Goal: Use online tool/utility: Utilize a website feature to perform a specific function

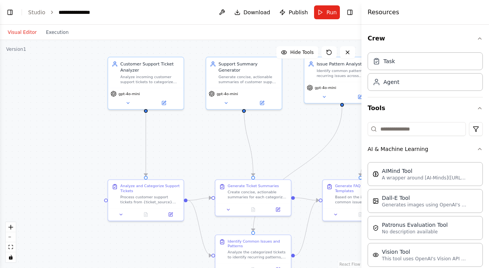
scroll to position [625, 0]
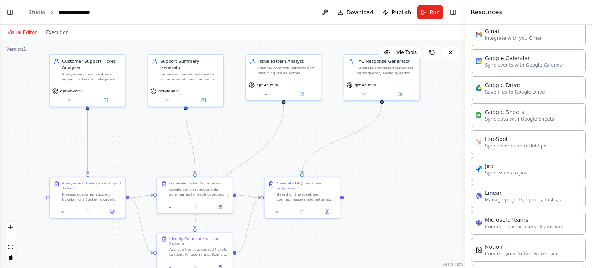
drag, startPoint x: 227, startPoint y: 156, endPoint x: 170, endPoint y: 154, distance: 57.1
click at [170, 154] on div ".deletable-edge-delete-btn { width: 20px; height: 20px; border: 0px solid #ffff…" at bounding box center [232, 154] width 465 height 228
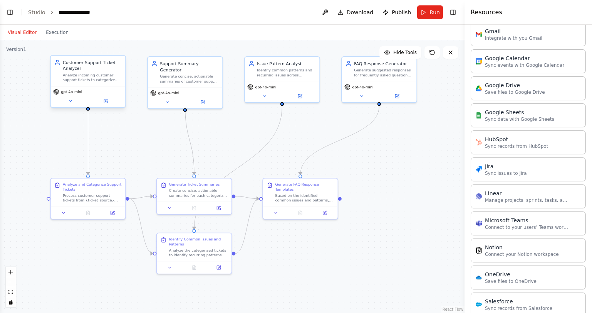
click at [96, 66] on div "Customer Support Ticket Analyzer" at bounding box center [92, 65] width 59 height 12
click at [119, 67] on div "Customer Support Ticket Analyzer" at bounding box center [92, 65] width 59 height 12
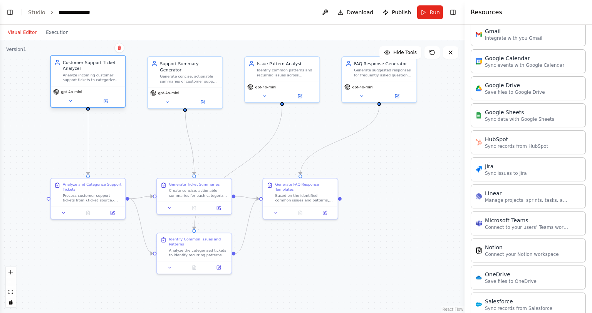
click at [119, 67] on div "Customer Support Ticket Analyzer" at bounding box center [92, 65] width 59 height 12
click at [67, 103] on button at bounding box center [70, 100] width 34 height 7
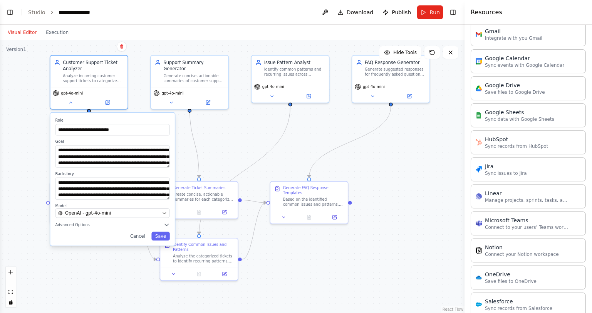
click at [14, 95] on div ".deletable-edge-delete-btn { width: 20px; height: 20px; border: 0px solid #ffff…" at bounding box center [232, 176] width 465 height 272
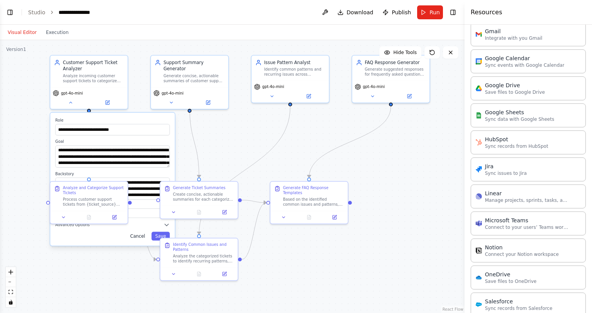
click at [135, 237] on button "Cancel" at bounding box center [137, 236] width 22 height 9
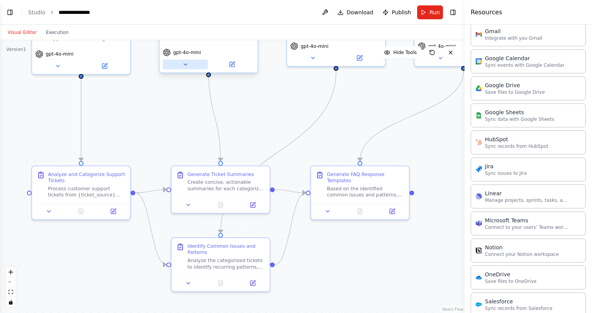
click at [187, 61] on icon at bounding box center [185, 64] width 7 height 7
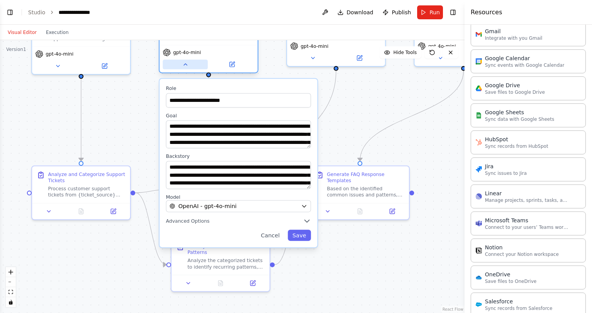
click at [187, 61] on icon at bounding box center [185, 64] width 7 height 7
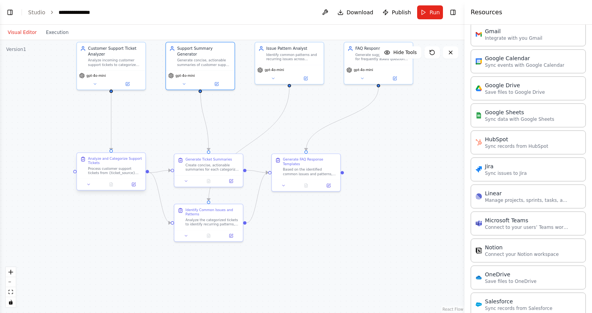
click at [78, 175] on div "Analyze and Categorize Support Tickets Process customer support tickets from {t…" at bounding box center [111, 166] width 69 height 26
click at [90, 192] on div ".deletable-edge-delete-btn { width: 20px; height: 20px; border: 0px solid #ffff…" at bounding box center [232, 176] width 465 height 272
click at [89, 185] on icon at bounding box center [88, 184] width 5 height 5
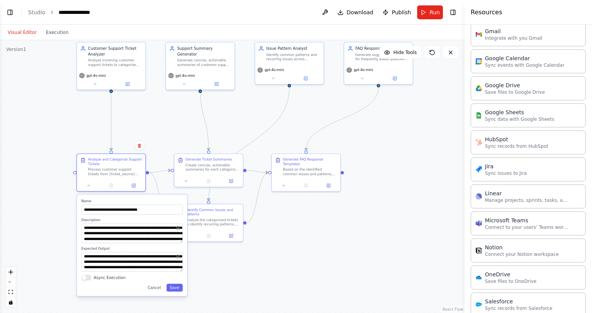
click at [54, 130] on div ".deletable-edge-delete-btn { width: 20px; height: 20px; border: 0px solid #ffff…" at bounding box center [232, 176] width 465 height 272
click at [66, 118] on div ".deletable-edge-delete-btn { width: 20px; height: 20px; border: 0px solid #ffff…" at bounding box center [232, 176] width 465 height 272
click at [92, 199] on label "Name" at bounding box center [131, 200] width 101 height 5
click at [90, 189] on div at bounding box center [111, 184] width 69 height 12
click at [90, 187] on button at bounding box center [88, 184] width 19 height 7
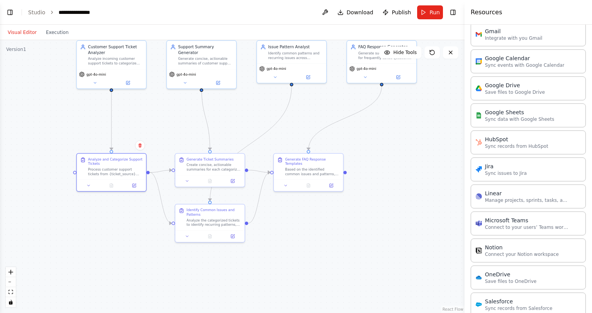
click at [347, 174] on div ".deletable-edge-delete-btn { width: 20px; height: 20px; border: 0px solid #ffff…" at bounding box center [232, 176] width 465 height 272
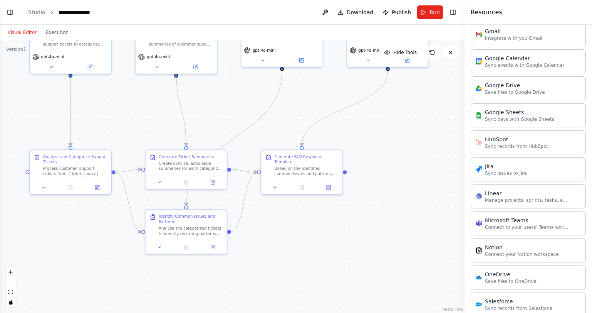
click at [347, 174] on div ".deletable-edge-delete-btn { width: 20px; height: 20px; border: 0px solid #ffff…" at bounding box center [232, 176] width 465 height 272
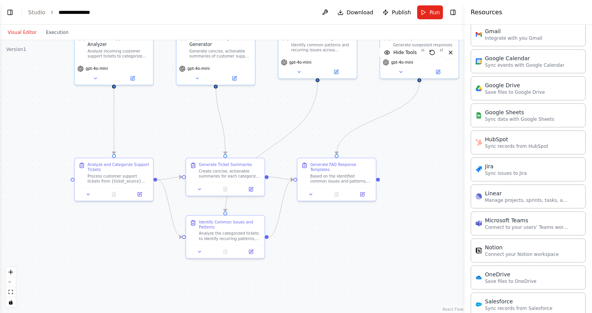
drag, startPoint x: 347, startPoint y: 174, endPoint x: 380, endPoint y: 181, distance: 33.9
click at [380, 181] on div ".deletable-edge-delete-btn { width: 20px; height: 20px; border: 0px solid #ffff…" at bounding box center [232, 176] width 465 height 272
click at [380, 180] on div ".deletable-edge-delete-btn { width: 20px; height: 20px; border: 0px solid #ffff…" at bounding box center [232, 176] width 465 height 272
click at [379, 180] on div ".deletable-edge-delete-btn { width: 20px; height: 20px; border: 0px solid #ffff…" at bounding box center [232, 176] width 465 height 272
click at [336, 180] on div "Based on the identified common issues and patterns, create professional respons…" at bounding box center [341, 178] width 62 height 10
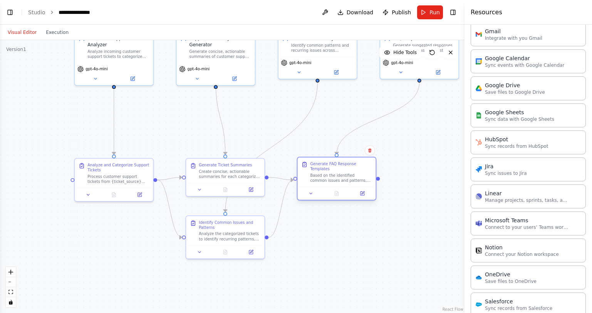
click at [336, 180] on div "Based on the identified common issues and patterns, create professional respons…" at bounding box center [341, 178] width 62 height 10
click at [315, 195] on button at bounding box center [311, 193] width 22 height 8
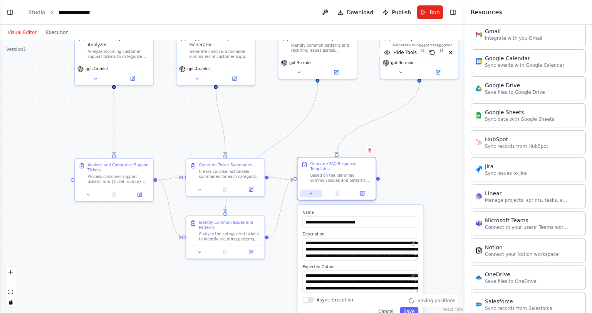
click at [315, 195] on button at bounding box center [311, 193] width 22 height 8
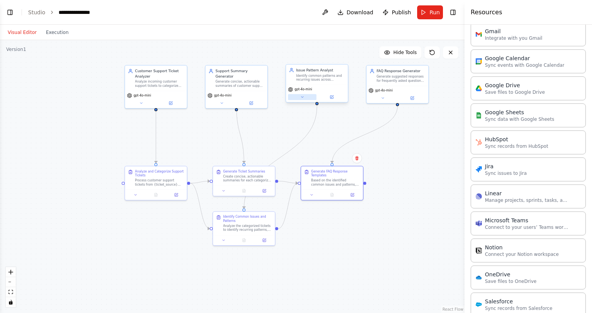
click at [306, 96] on button at bounding box center [302, 97] width 29 height 6
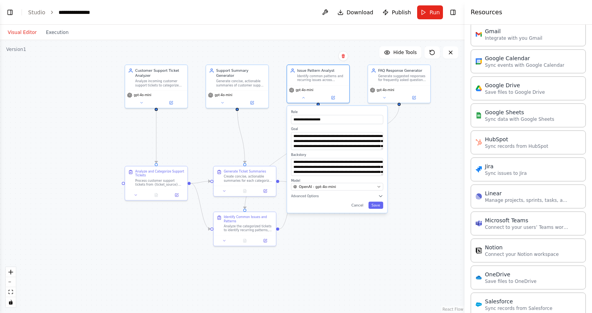
click at [212, 117] on div ".deletable-edge-delete-btn { width: 20px; height: 20px; border: 0px solid #ffff…" at bounding box center [232, 176] width 465 height 272
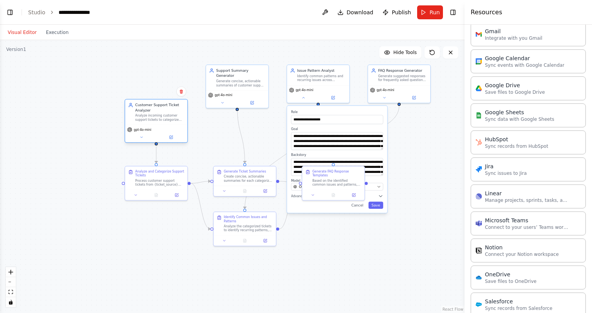
drag, startPoint x: 180, startPoint y: 107, endPoint x: 179, endPoint y: 143, distance: 36.2
click at [179, 143] on div "Customer Support Ticket Analyzer Analyze incoming customer support tickets to c…" at bounding box center [156, 122] width 63 height 44
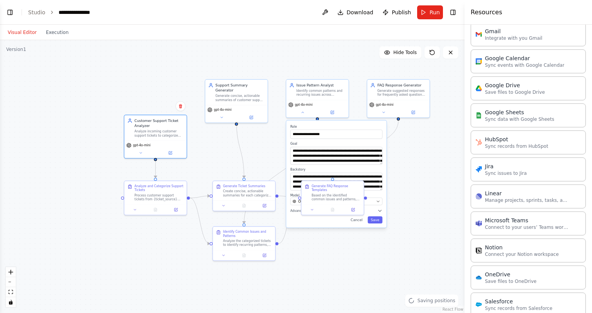
drag, startPoint x: 219, startPoint y: 104, endPoint x: 218, endPoint y: 118, distance: 14.3
click at [218, 118] on div ".deletable-edge-delete-btn { width: 20px; height: 20px; border: 0px solid #ffff…" at bounding box center [232, 176] width 465 height 272
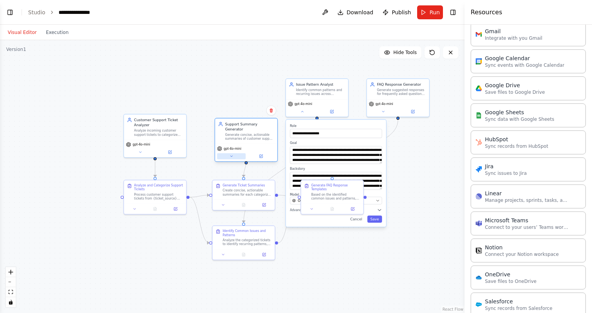
drag, startPoint x: 214, startPoint y: 113, endPoint x: 222, endPoint y: 152, distance: 40.1
click at [222, 153] on button at bounding box center [231, 156] width 29 height 6
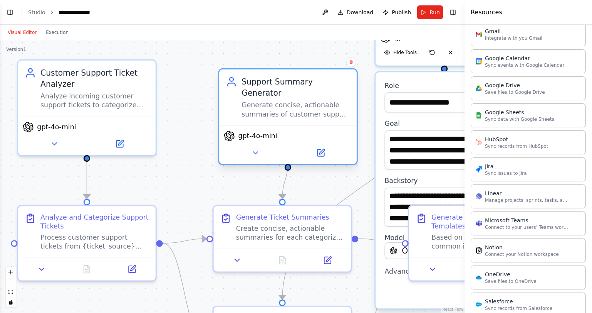
drag, startPoint x: 238, startPoint y: 153, endPoint x: 235, endPoint y: 149, distance: 5.2
click at [235, 149] on div "Support Summary Generator Generate concise, actionable summaries of customer su…" at bounding box center [288, 116] width 140 height 97
click at [197, 171] on div ".deletable-edge-delete-btn { width: 20px; height: 20px; border: 0px solid #ffff…" at bounding box center [232, 176] width 465 height 272
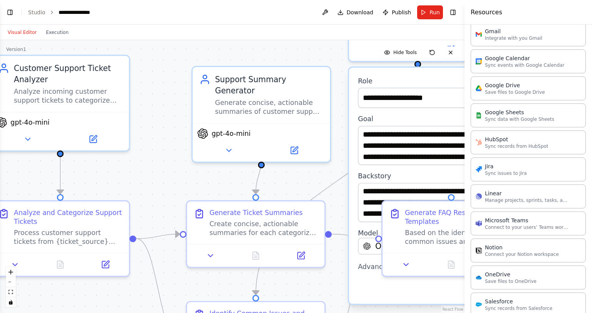
drag, startPoint x: 216, startPoint y: 175, endPoint x: 189, endPoint y: 170, distance: 27.0
click at [189, 170] on div ".deletable-edge-delete-btn { width: 20px; height: 20px; border: 0px solid #ffff…" at bounding box center [232, 176] width 465 height 272
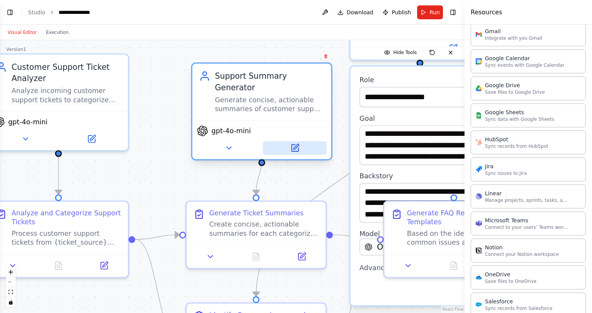
drag, startPoint x: 323, startPoint y: 145, endPoint x: 318, endPoint y: 142, distance: 5.9
click at [318, 142] on div "gpt-4o-mini" at bounding box center [261, 139] width 139 height 39
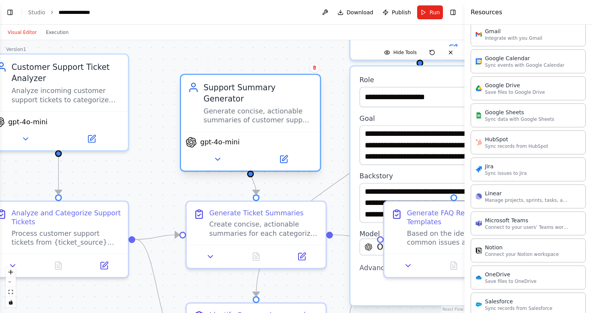
drag, startPoint x: 268, startPoint y: 68, endPoint x: 262, endPoint y: 74, distance: 8.7
click at [262, 74] on div "Support Summary Generator Generate concise, actionable summaries of customer su…" at bounding box center [250, 123] width 141 height 98
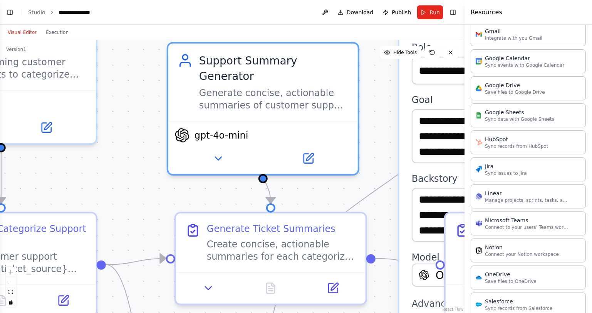
drag, startPoint x: 206, startPoint y: 163, endPoint x: 172, endPoint y: 190, distance: 43.1
click at [168, 194] on div ".deletable-edge-delete-btn { width: 20px; height: 20px; border: 0px solid #ffff…" at bounding box center [232, 176] width 465 height 272
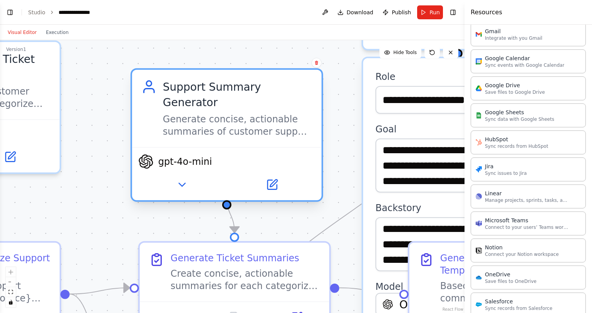
drag, startPoint x: 221, startPoint y: 76, endPoint x: 226, endPoint y: 78, distance: 5.9
click at [226, 78] on div "Support Summary Generator Generate concise, actionable summaries of customer su…" at bounding box center [227, 108] width 190 height 77
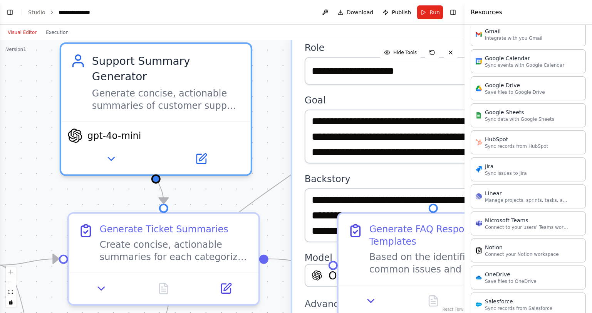
drag, startPoint x: 178, startPoint y: 225, endPoint x: 107, endPoint y: 195, distance: 76.7
click at [107, 195] on div ".deletable-edge-delete-btn { width: 20px; height: 20px; border: 0px solid #ffff…" at bounding box center [232, 176] width 465 height 272
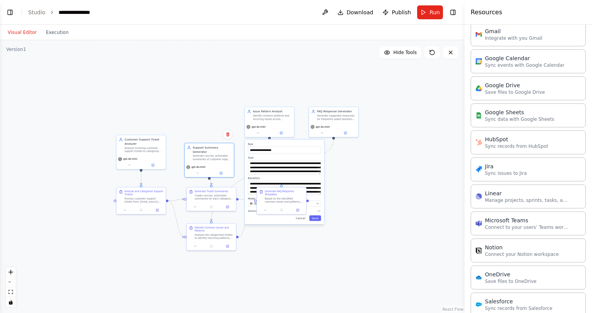
click at [290, 143] on label "Role" at bounding box center [284, 143] width 73 height 3
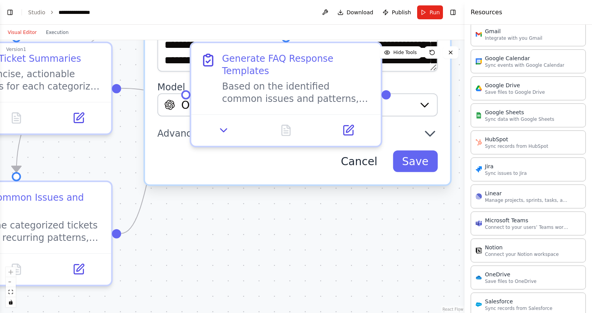
click at [350, 166] on button "Cancel" at bounding box center [359, 161] width 55 height 22
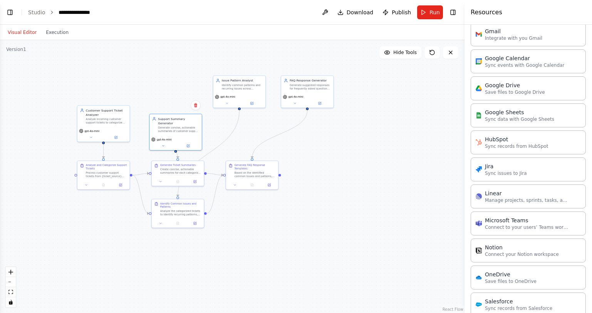
drag, startPoint x: 266, startPoint y: 77, endPoint x: 280, endPoint y: 121, distance: 46.0
click at [263, 138] on div ".deletable-edge-delete-btn { width: 20px; height: 20px; border: 0px solid #ffff…" at bounding box center [232, 176] width 465 height 272
drag, startPoint x: 275, startPoint y: 165, endPoint x: 278, endPoint y: 190, distance: 25.2
click at [278, 190] on div "Generate FAQ Response Templates" at bounding box center [259, 191] width 41 height 7
drag, startPoint x: 257, startPoint y: 80, endPoint x: 257, endPoint y: 120, distance: 40.1
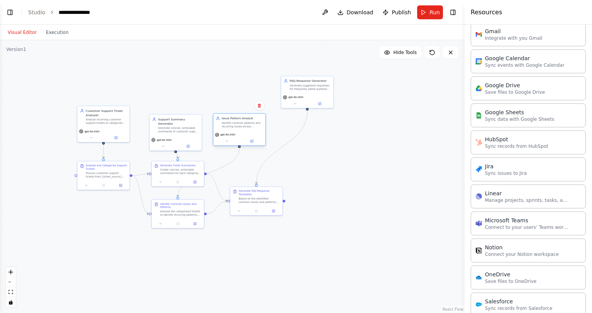
click at [257, 120] on div "Issue Pattern Analyst" at bounding box center [242, 118] width 41 height 4
drag, startPoint x: 119, startPoint y: 109, endPoint x: 119, endPoint y: 118, distance: 9.3
click at [119, 118] on div "Customer Support Ticket Analyzer" at bounding box center [106, 120] width 41 height 8
drag, startPoint x: 318, startPoint y: 79, endPoint x: 315, endPoint y: 118, distance: 39.8
click at [315, 118] on div "FAQ Response Generator" at bounding box center [306, 118] width 41 height 4
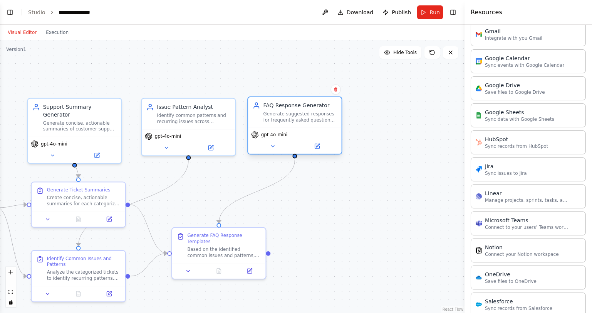
drag, startPoint x: 315, startPoint y: 101, endPoint x: 310, endPoint y: 104, distance: 5.9
click at [310, 104] on div "FAQ Response Generator" at bounding box center [301, 106] width 74 height 8
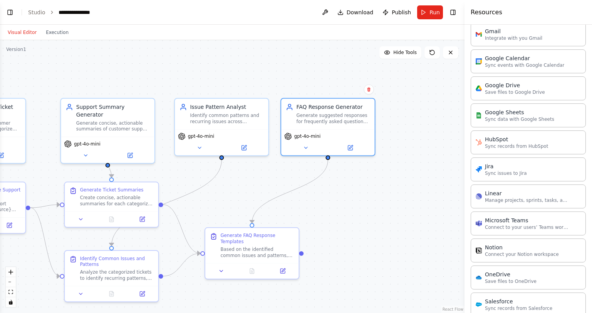
drag, startPoint x: 299, startPoint y: 195, endPoint x: 332, endPoint y: 195, distance: 33.1
click at [332, 195] on div ".deletable-edge-delete-btn { width: 20px; height: 20px; border: 0px solid #ffff…" at bounding box center [232, 176] width 465 height 272
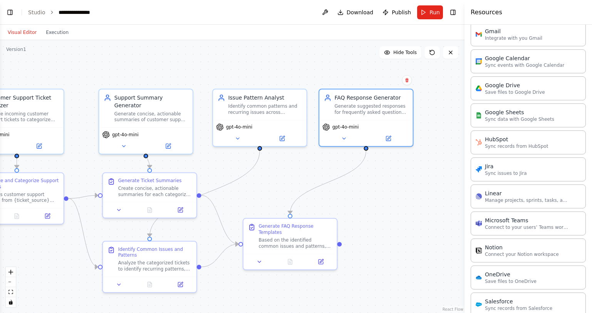
drag, startPoint x: 239, startPoint y: 173, endPoint x: 278, endPoint y: 164, distance: 39.3
click at [278, 164] on div ".deletable-edge-delete-btn { width: 20px; height: 20px; border: 0px solid #ffff…" at bounding box center [232, 176] width 465 height 272
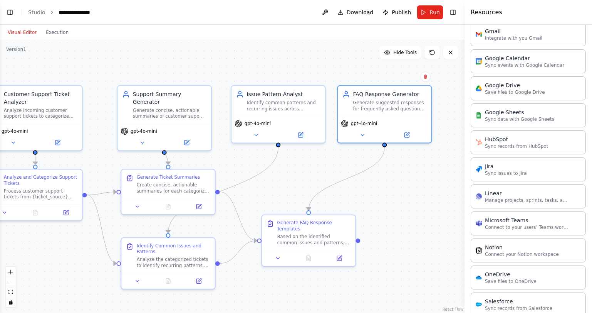
drag, startPoint x: 293, startPoint y: 173, endPoint x: 297, endPoint y: 148, distance: 25.4
click at [320, 169] on div ".deletable-edge-delete-btn { width: 20px; height: 20px; border: 0px solid #ffff…" at bounding box center [232, 176] width 465 height 272
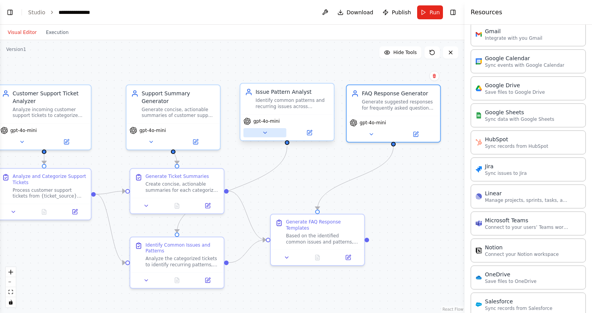
click at [271, 137] on button at bounding box center [265, 132] width 43 height 9
click at [264, 135] on icon at bounding box center [265, 133] width 6 height 6
